Goal: Task Accomplishment & Management: Manage account settings

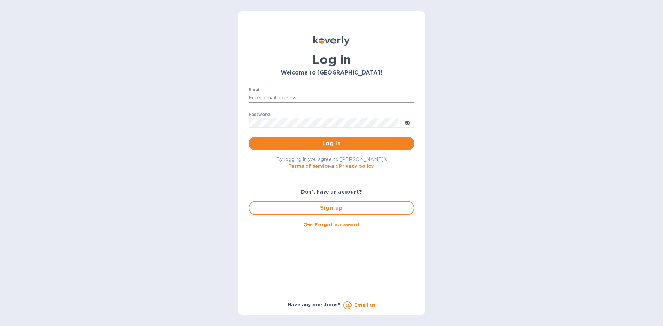
type input "cody@wsc.solar"
click at [297, 101] on input "cody@wsc.solar" at bounding box center [332, 98] width 166 height 10
click at [305, 145] on span "Log in" at bounding box center [331, 144] width 155 height 8
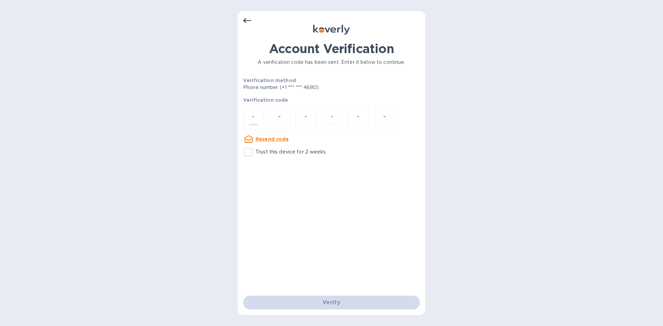
click at [254, 116] on input "number" at bounding box center [253, 118] width 9 height 13
type input "3"
type input "4"
type input "1"
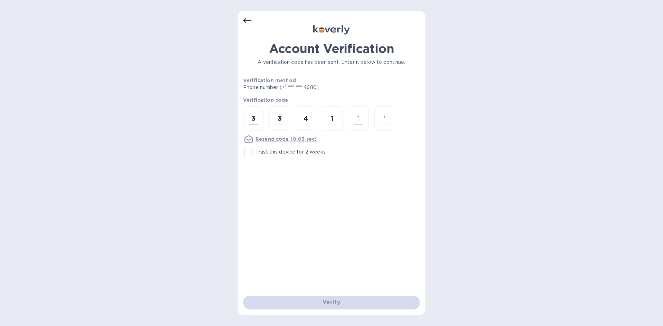
type input "9"
type input "6"
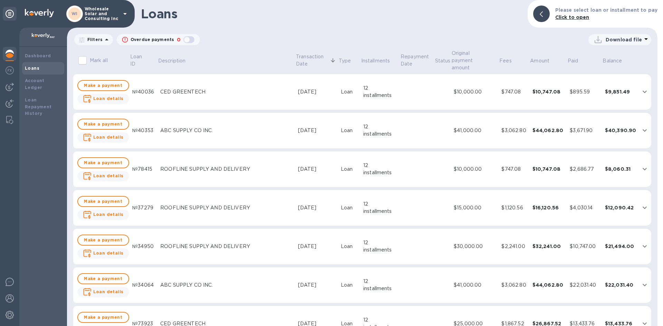
click at [11, 51] on img at bounding box center [10, 54] width 8 height 8
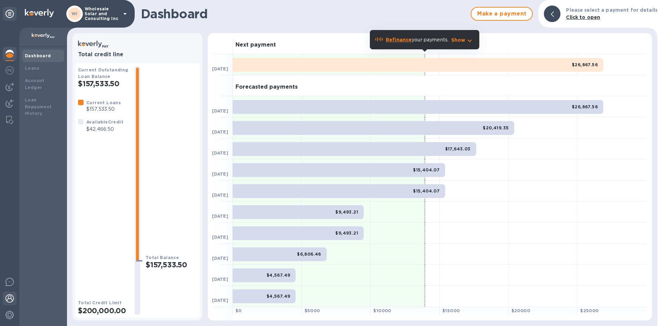
click at [15, 299] on div at bounding box center [10, 299] width 14 height 15
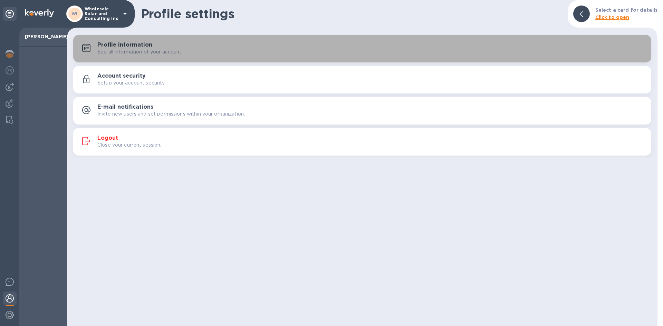
click at [166, 54] on p "See all information of your account" at bounding box center [139, 51] width 84 height 7
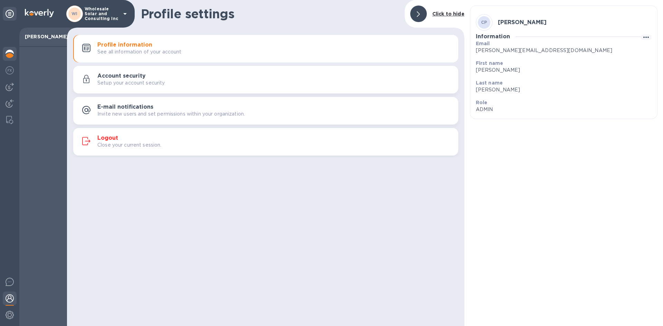
click at [8, 57] on img at bounding box center [10, 54] width 8 height 8
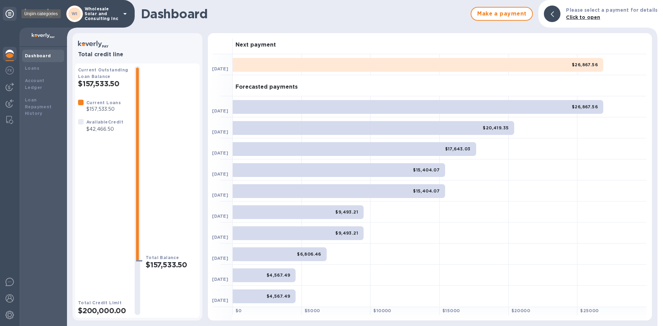
click at [14, 11] on div at bounding box center [10, 14] width 14 height 14
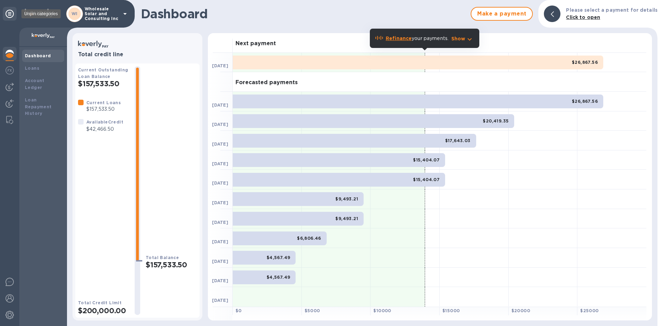
click at [10, 14] on icon at bounding box center [10, 14] width 8 height 8
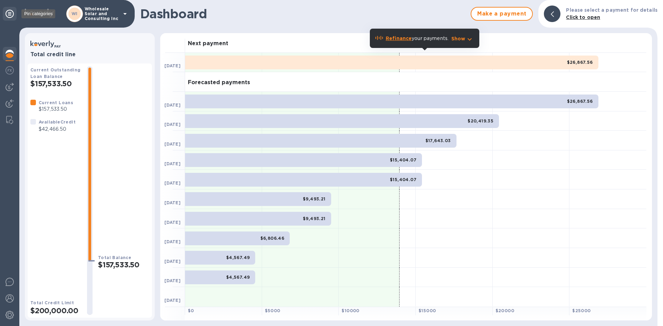
click at [10, 14] on icon at bounding box center [10, 14] width 8 height 8
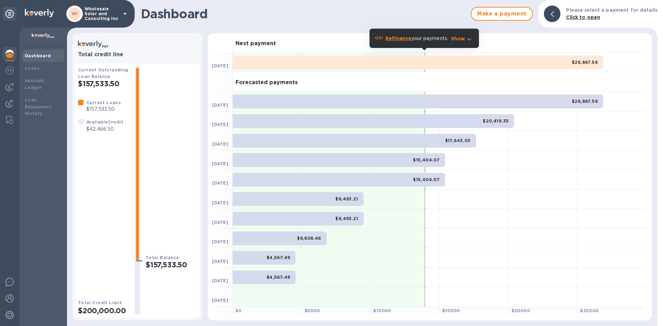
click at [107, 13] on p "Wholesale Solar and Consulting Inc" at bounding box center [102, 14] width 35 height 15
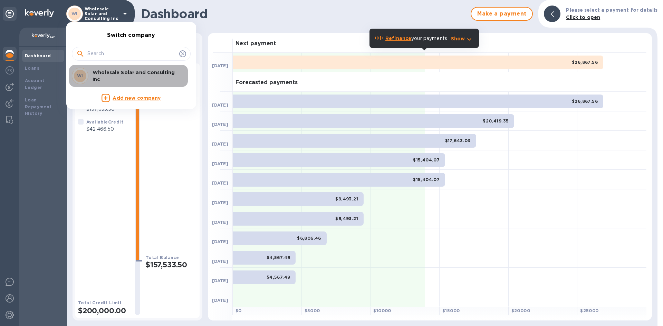
click at [129, 79] on p "Wholesale Solar and Consulting Inc" at bounding box center [136, 76] width 87 height 14
